Goal: Transaction & Acquisition: Obtain resource

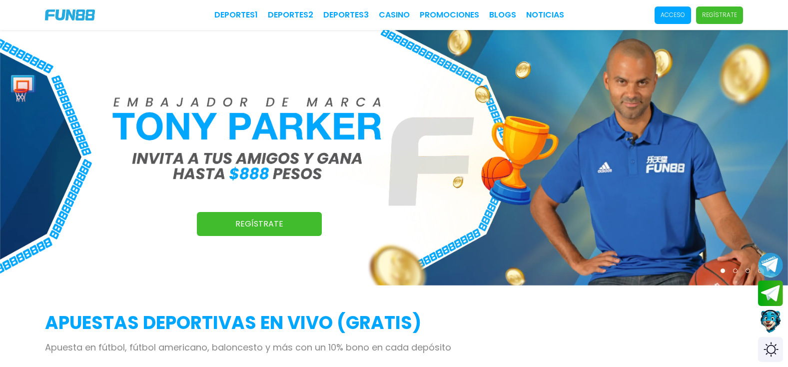
click at [684, 18] on p "Acceso" at bounding box center [672, 14] width 24 height 9
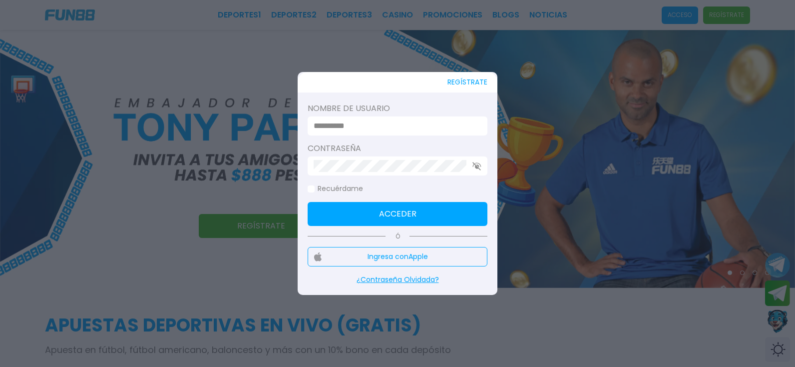
click at [393, 123] on input at bounding box center [395, 126] width 162 height 12
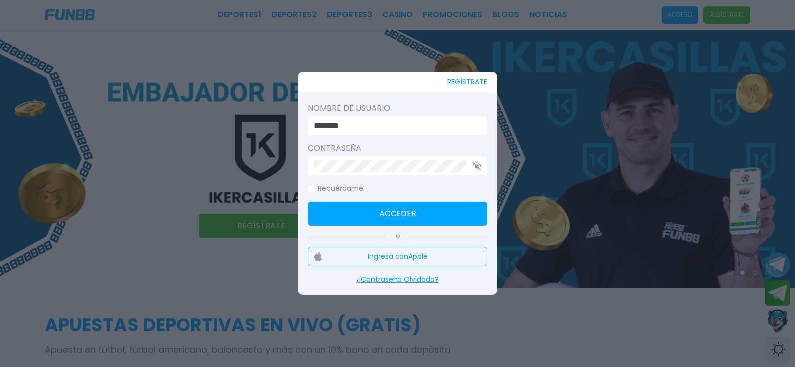
type input "********"
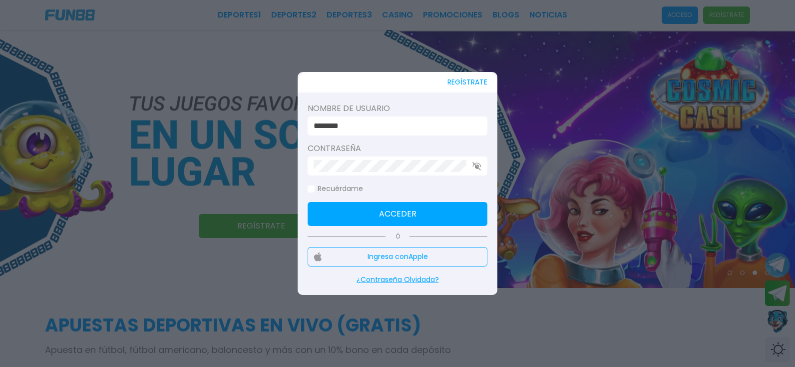
click button "Acceder" at bounding box center [398, 214] width 180 height 24
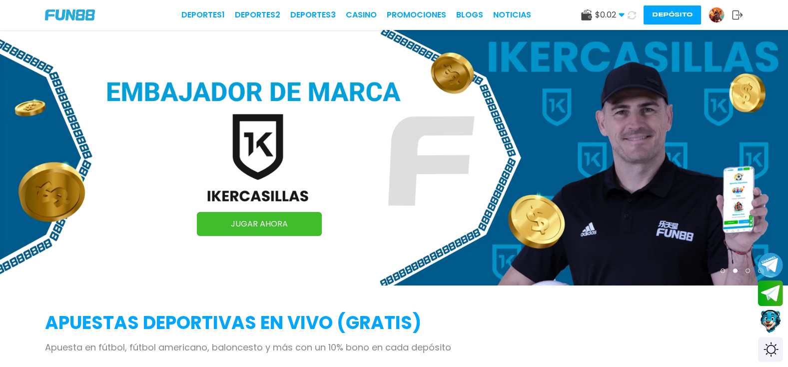
click at [85, 12] on img at bounding box center [70, 14] width 50 height 11
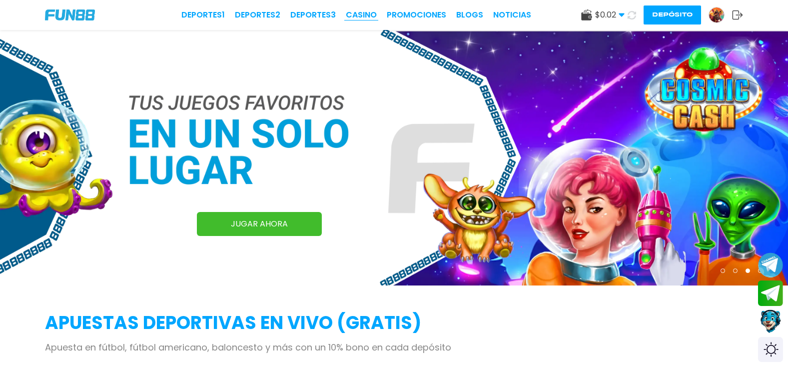
click at [367, 18] on link "CASINO" at bounding box center [361, 15] width 31 height 12
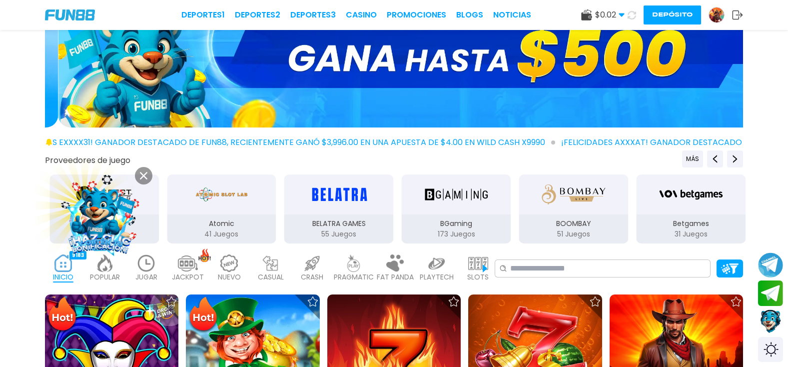
scroll to position [200, 0]
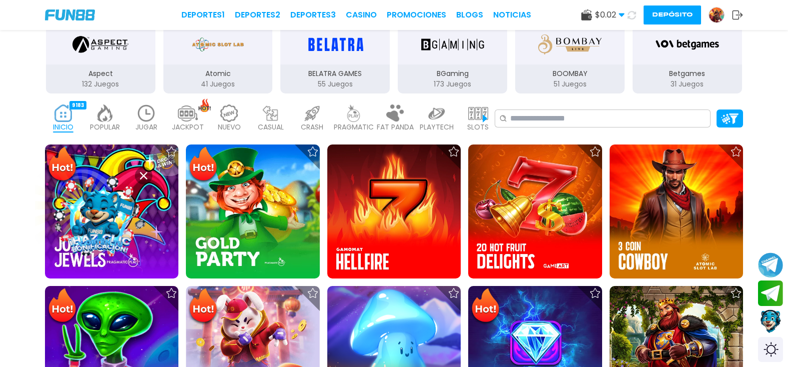
click at [717, 12] on img at bounding box center [716, 14] width 15 height 15
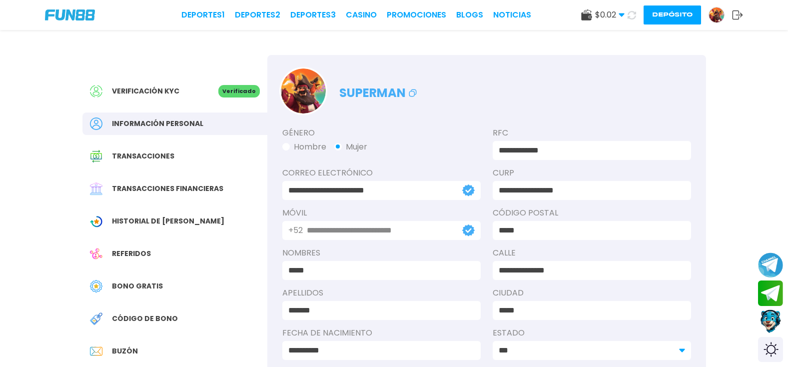
click at [147, 318] on span "Código de bono" at bounding box center [145, 318] width 66 height 10
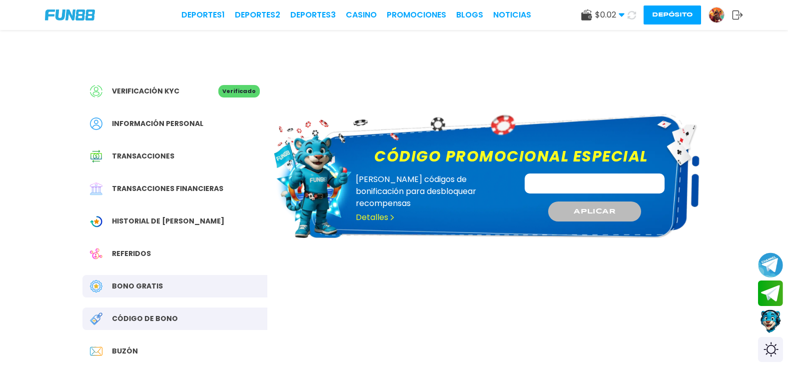
paste input "**********"
type input "**********"
click at [578, 203] on button "APLICAR" at bounding box center [594, 211] width 95 height 20
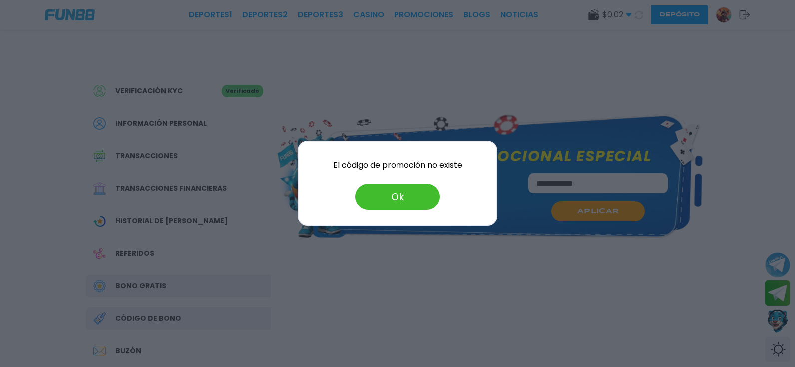
click at [395, 201] on button "Ok" at bounding box center [397, 197] width 85 height 26
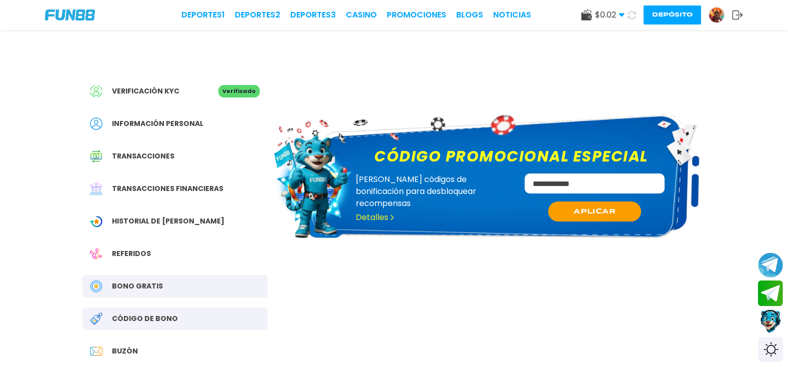
drag, startPoint x: 631, startPoint y: 170, endPoint x: 628, endPoint y: 174, distance: 5.7
click at [631, 170] on div "**********" at bounding box center [511, 188] width 322 height 86
click at [624, 179] on input "**********" at bounding box center [594, 183] width 140 height 20
drag, startPoint x: 600, startPoint y: 183, endPoint x: 488, endPoint y: 198, distance: 113.9
click at [488, 198] on div "**********" at bounding box center [511, 202] width 322 height 58
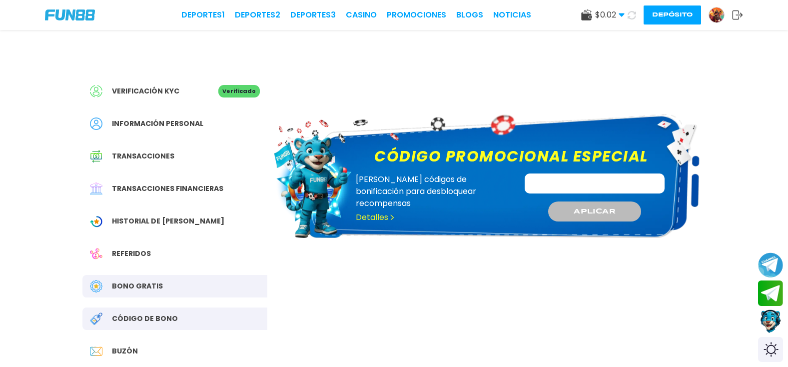
paste input "*********"
type input "*********"
click at [596, 210] on span "APLICAR" at bounding box center [594, 211] width 42 height 10
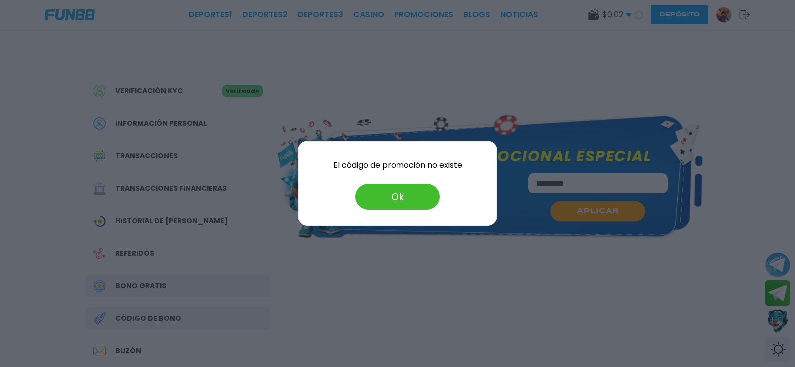
click at [410, 193] on button "Ok" at bounding box center [397, 197] width 85 height 26
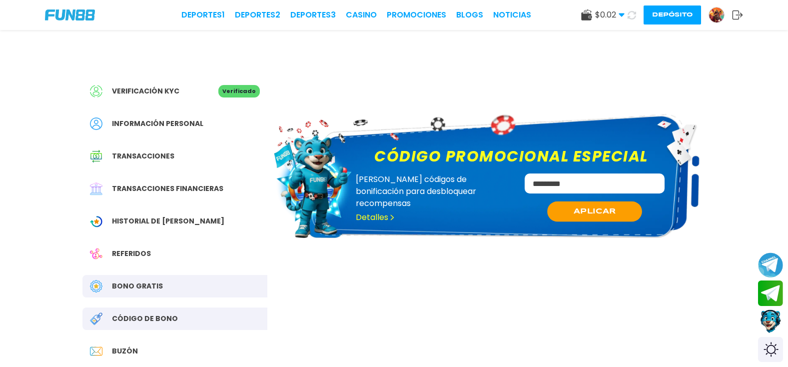
click at [371, 211] on link "Detalles" at bounding box center [375, 217] width 39 height 12
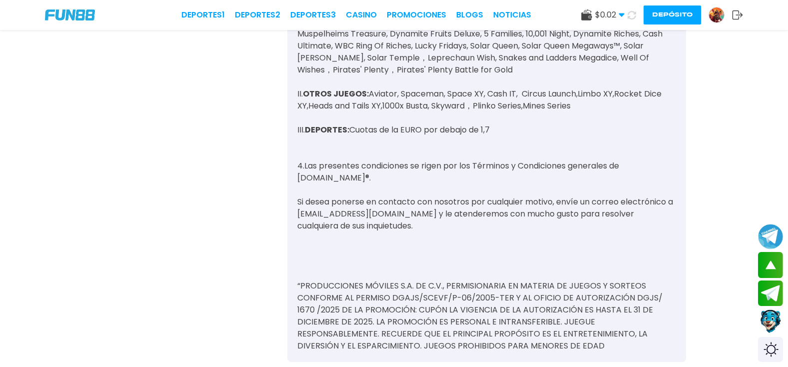
scroll to position [949, 0]
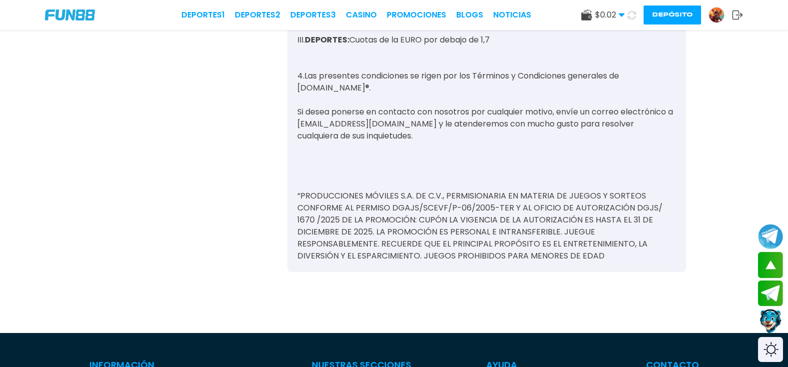
click at [768, 320] on button "Contact customer service" at bounding box center [770, 321] width 26 height 27
click at [578, 142] on p "“PRODUCCIONES MÓVILES S.A. DE C.V., PERMISIONARIA EN MATERIA DE JUEGOS Y SORTEO…" at bounding box center [486, 202] width 379 height 120
click at [634, 18] on use at bounding box center [631, 14] width 8 height 8
click at [608, 15] on span "$ 0.02" at bounding box center [609, 15] width 29 height 12
click at [720, 13] on img at bounding box center [716, 14] width 15 height 15
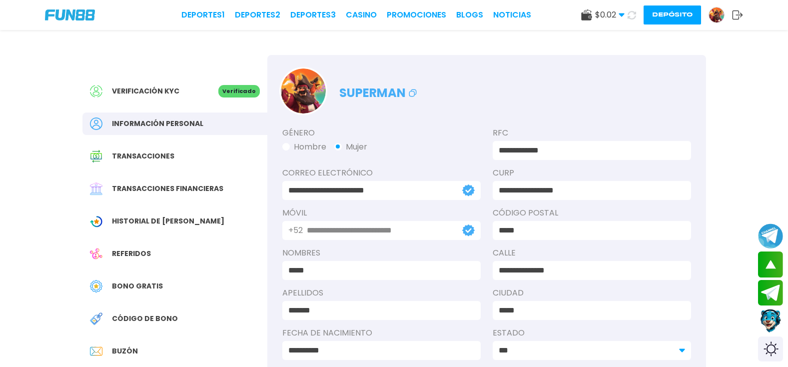
click at [130, 344] on div "Buzón" at bounding box center [174, 351] width 185 height 22
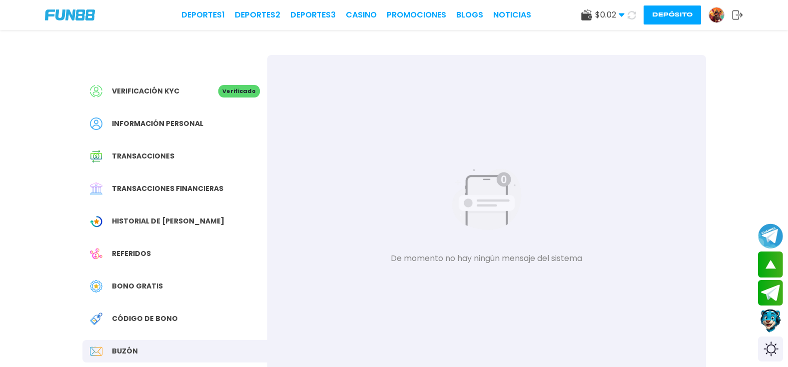
click at [120, 284] on span "Bono Gratis" at bounding box center [137, 286] width 51 height 10
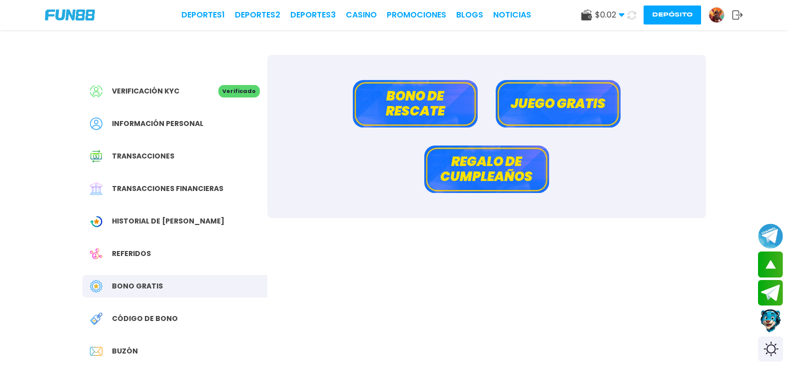
click at [533, 101] on button "Juego gratis" at bounding box center [558, 103] width 125 height 47
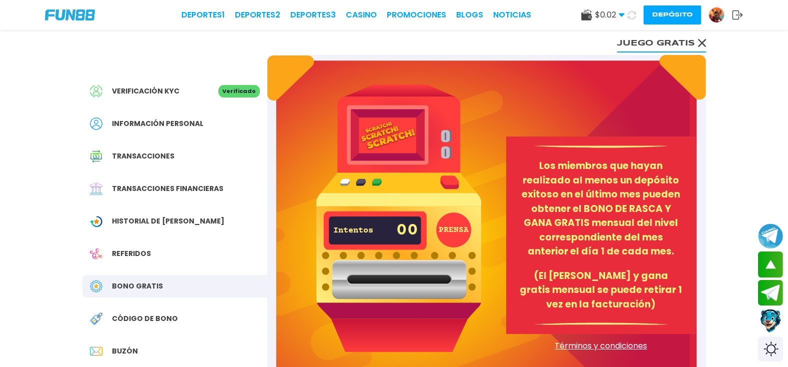
click at [461, 173] on img at bounding box center [398, 217] width 165 height 267
click at [455, 183] on img at bounding box center [398, 217] width 165 height 267
click at [453, 183] on img at bounding box center [398, 217] width 165 height 267
click at [453, 182] on img at bounding box center [398, 217] width 165 height 267
click at [453, 181] on img at bounding box center [398, 217] width 165 height 267
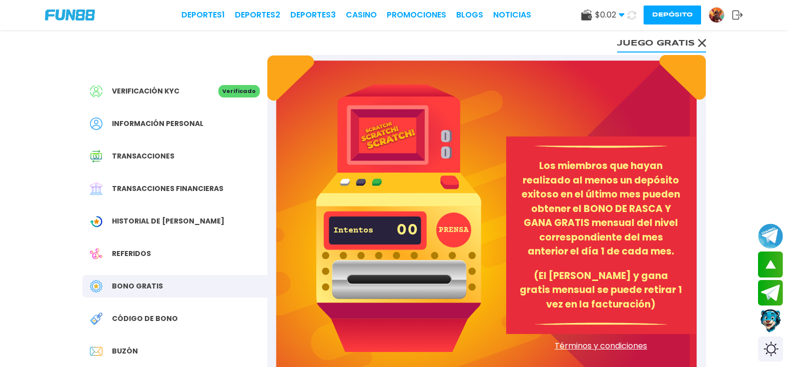
click at [444, 221] on button "PRENSA" at bounding box center [453, 229] width 35 height 35
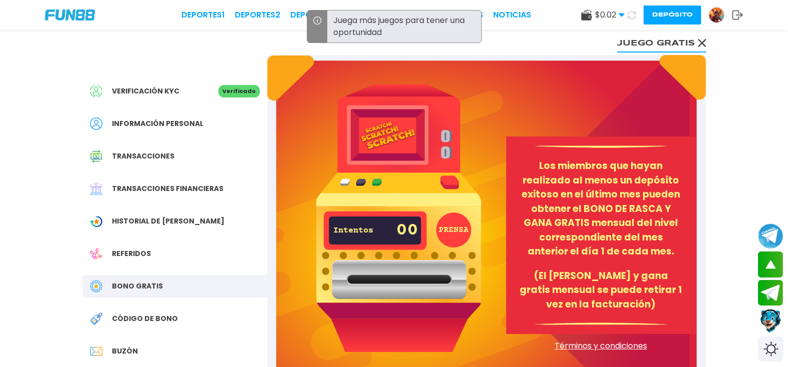
click at [445, 220] on button "PRENSA" at bounding box center [453, 229] width 35 height 35
click at [137, 280] on div "Bono Gratis" at bounding box center [174, 286] width 185 height 22
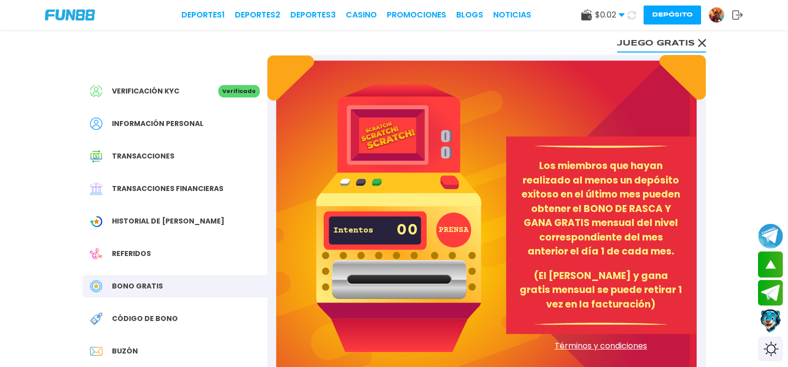
click at [141, 277] on div "Bono Gratis" at bounding box center [174, 286] width 185 height 22
click at [142, 283] on span "Bono Gratis" at bounding box center [137, 286] width 51 height 10
click at [142, 314] on span "Código de bono" at bounding box center [145, 318] width 66 height 10
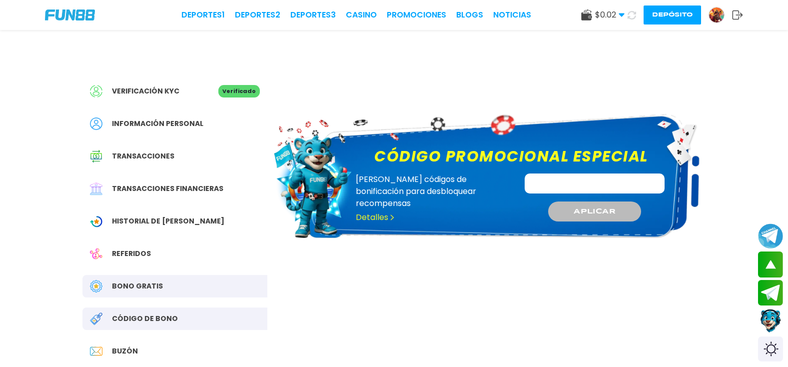
click at [151, 285] on span "Bono Gratis" at bounding box center [137, 286] width 51 height 10
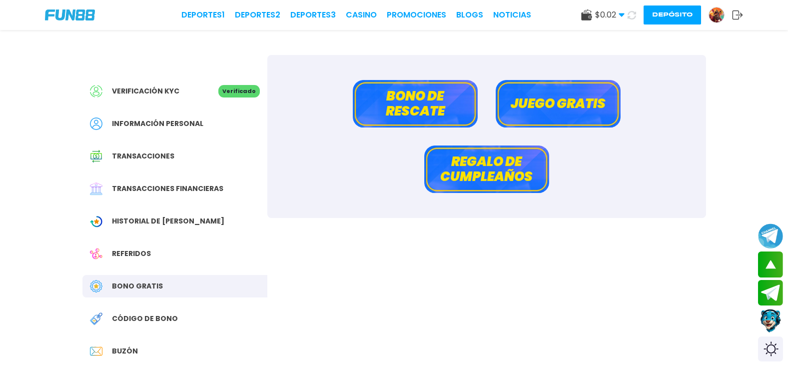
click at [393, 105] on button "Bono de rescate" at bounding box center [415, 103] width 125 height 47
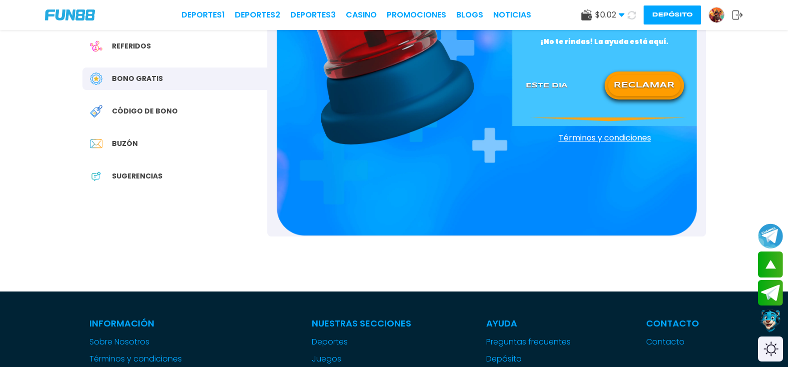
scroll to position [250, 0]
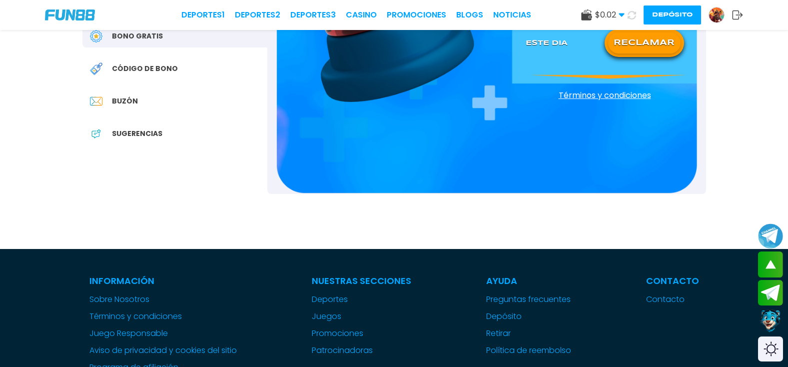
click at [631, 34] on button "RECLAMAR" at bounding box center [644, 42] width 72 height 21
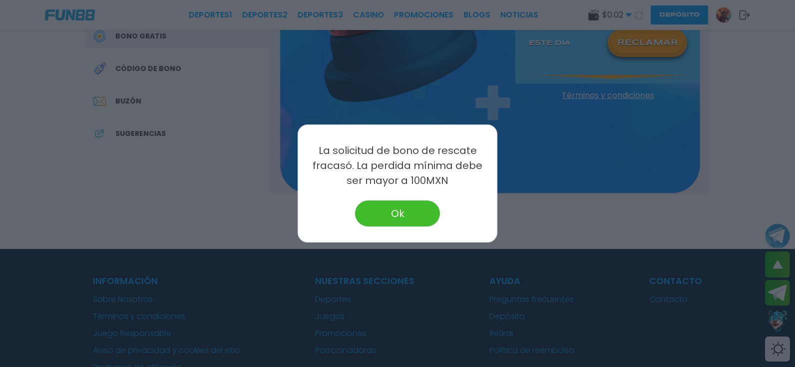
click at [422, 215] on button "Ok" at bounding box center [397, 213] width 85 height 26
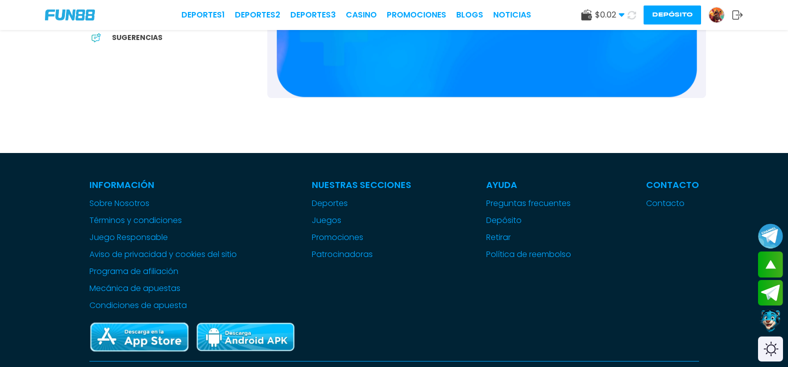
scroll to position [450, 0]
